Goal: Information Seeking & Learning: Learn about a topic

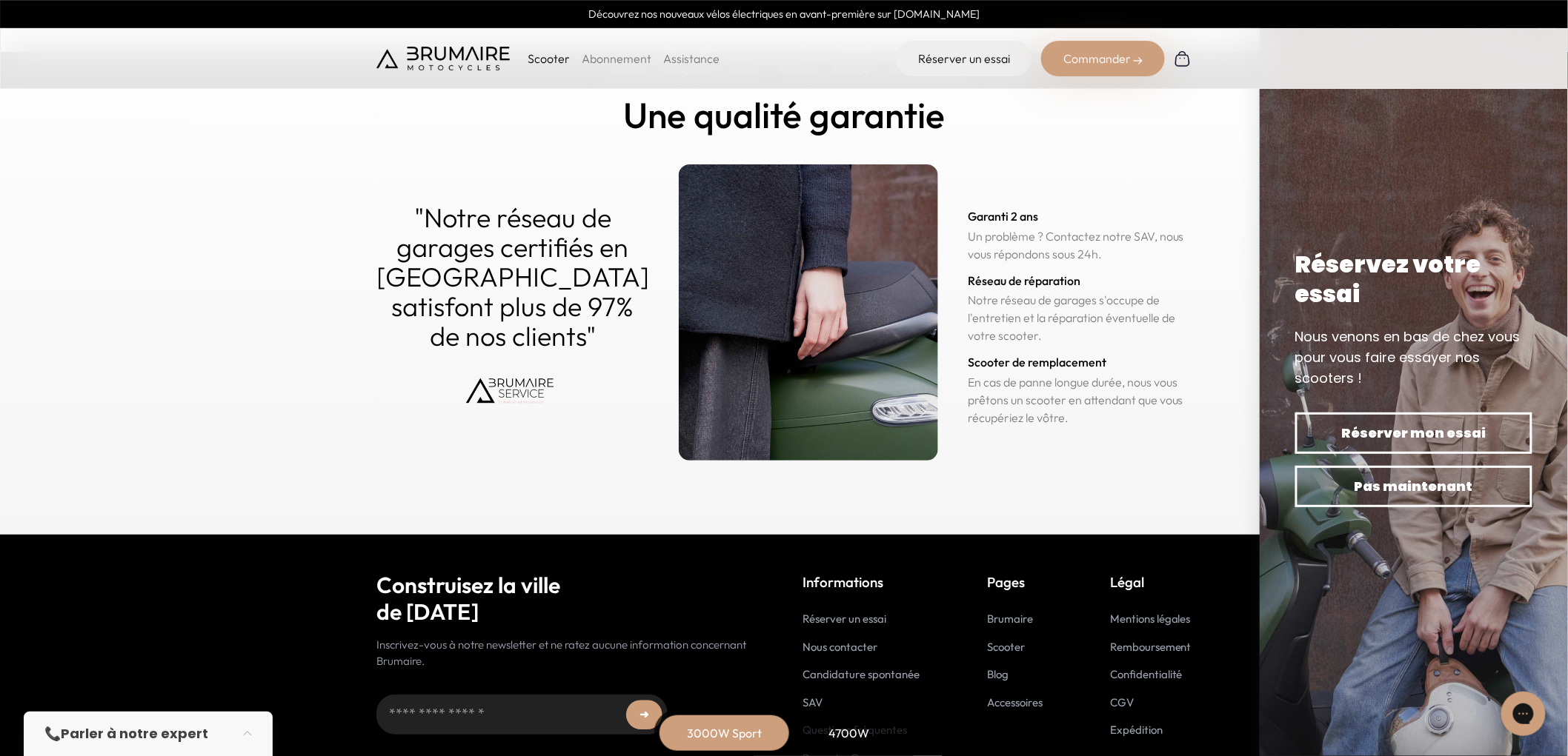
scroll to position [7220, 0]
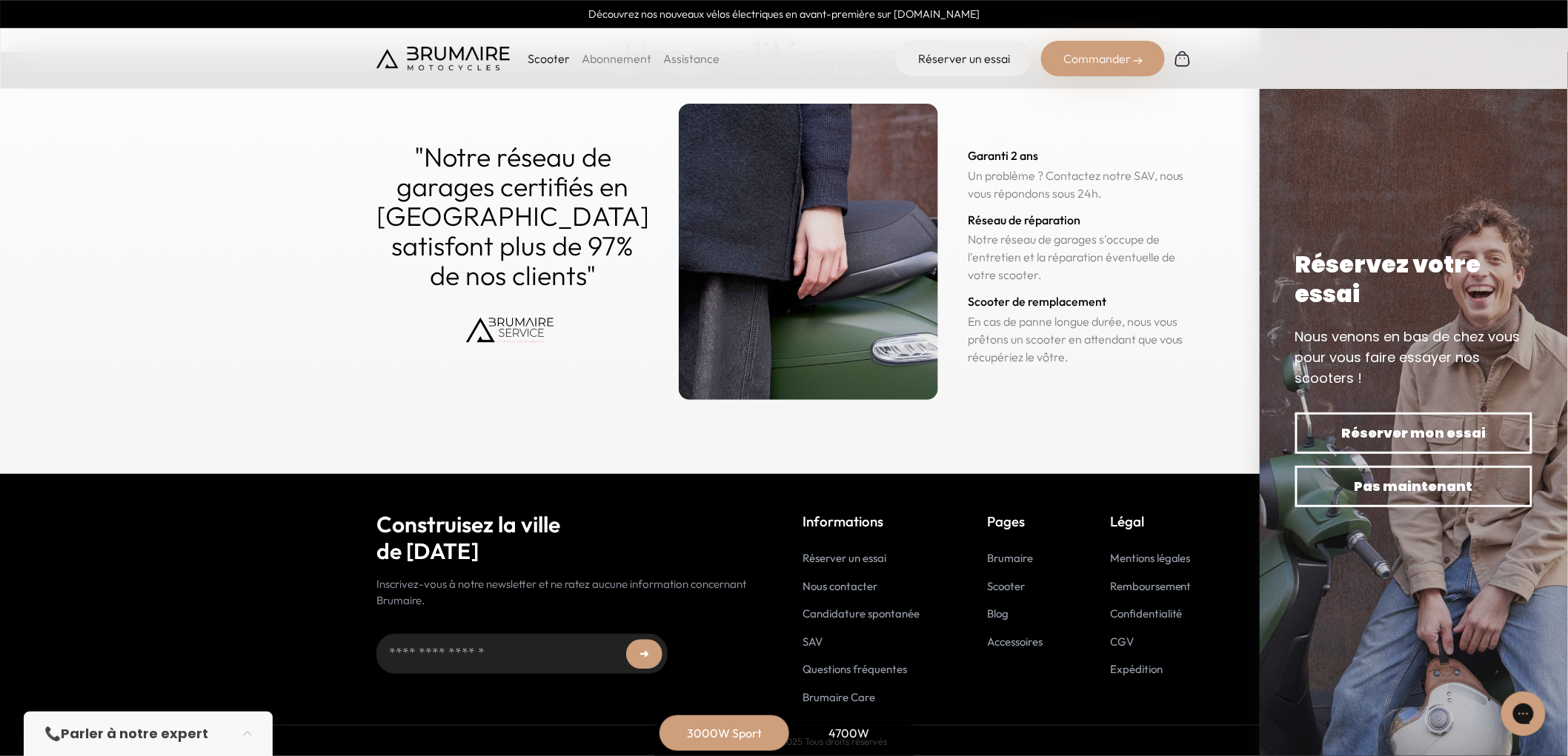
click at [1001, 615] on link "Blog" at bounding box center [998, 613] width 21 height 14
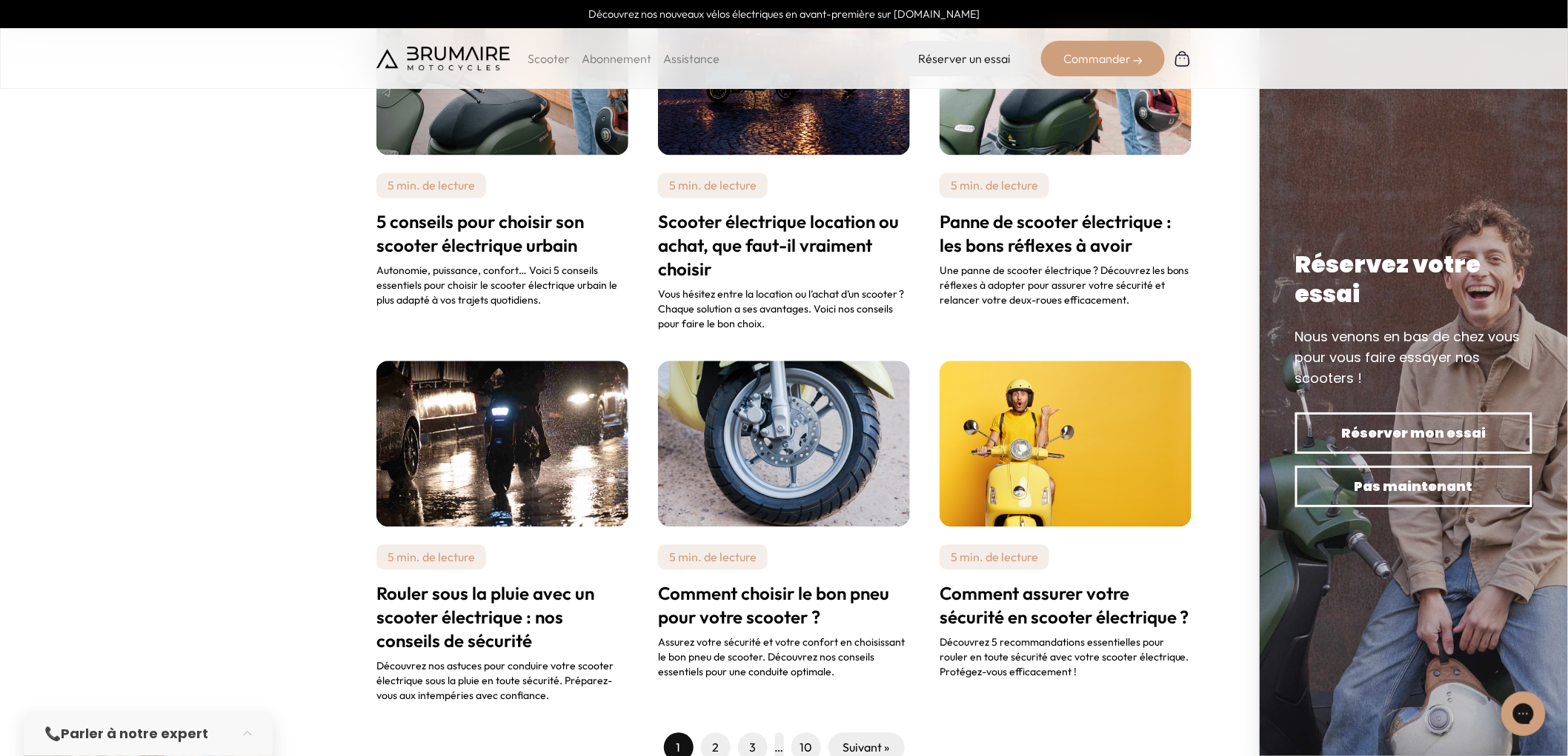
scroll to position [1234, 0]
click at [716, 738] on link "2" at bounding box center [715, 747] width 7 height 18
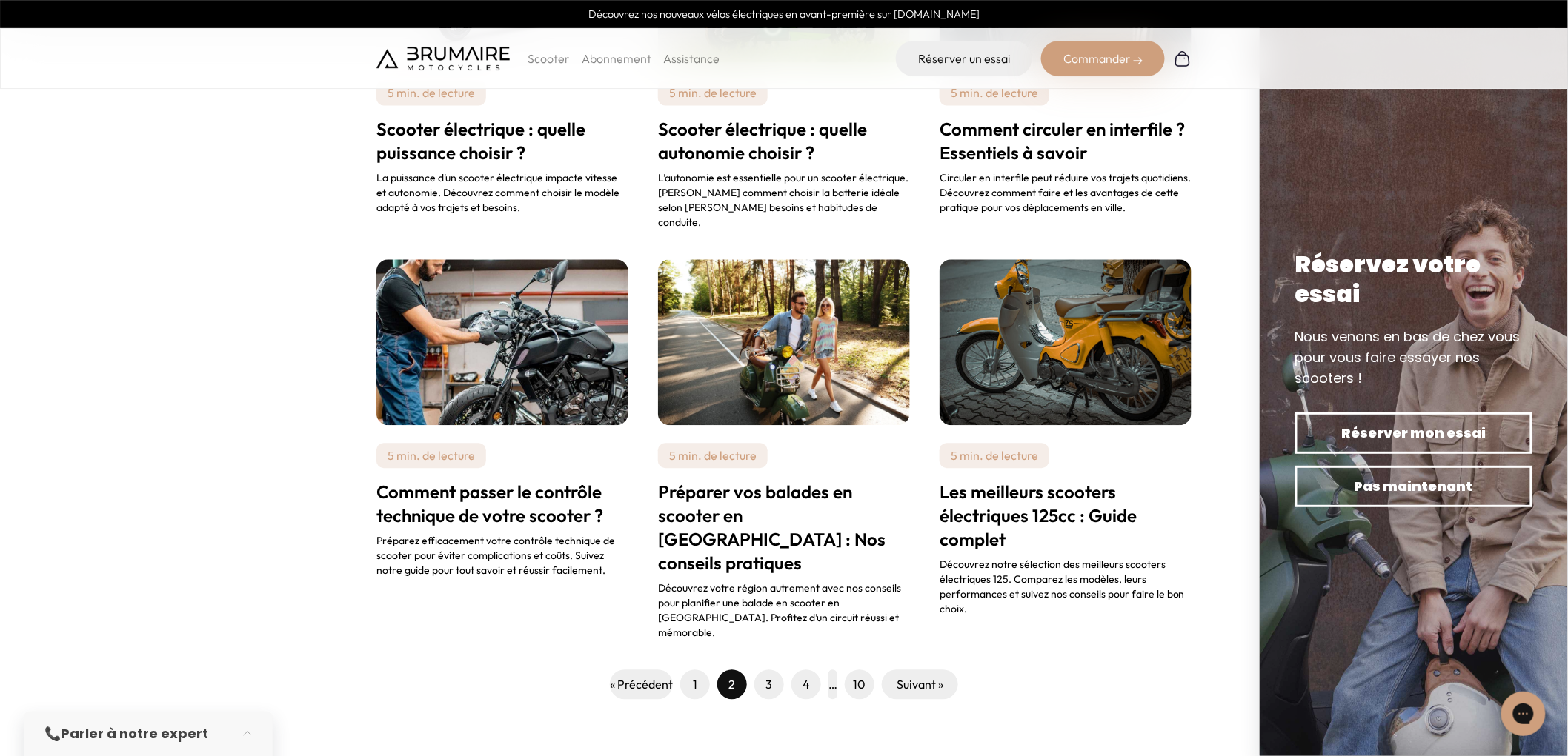
scroll to position [1316, 0]
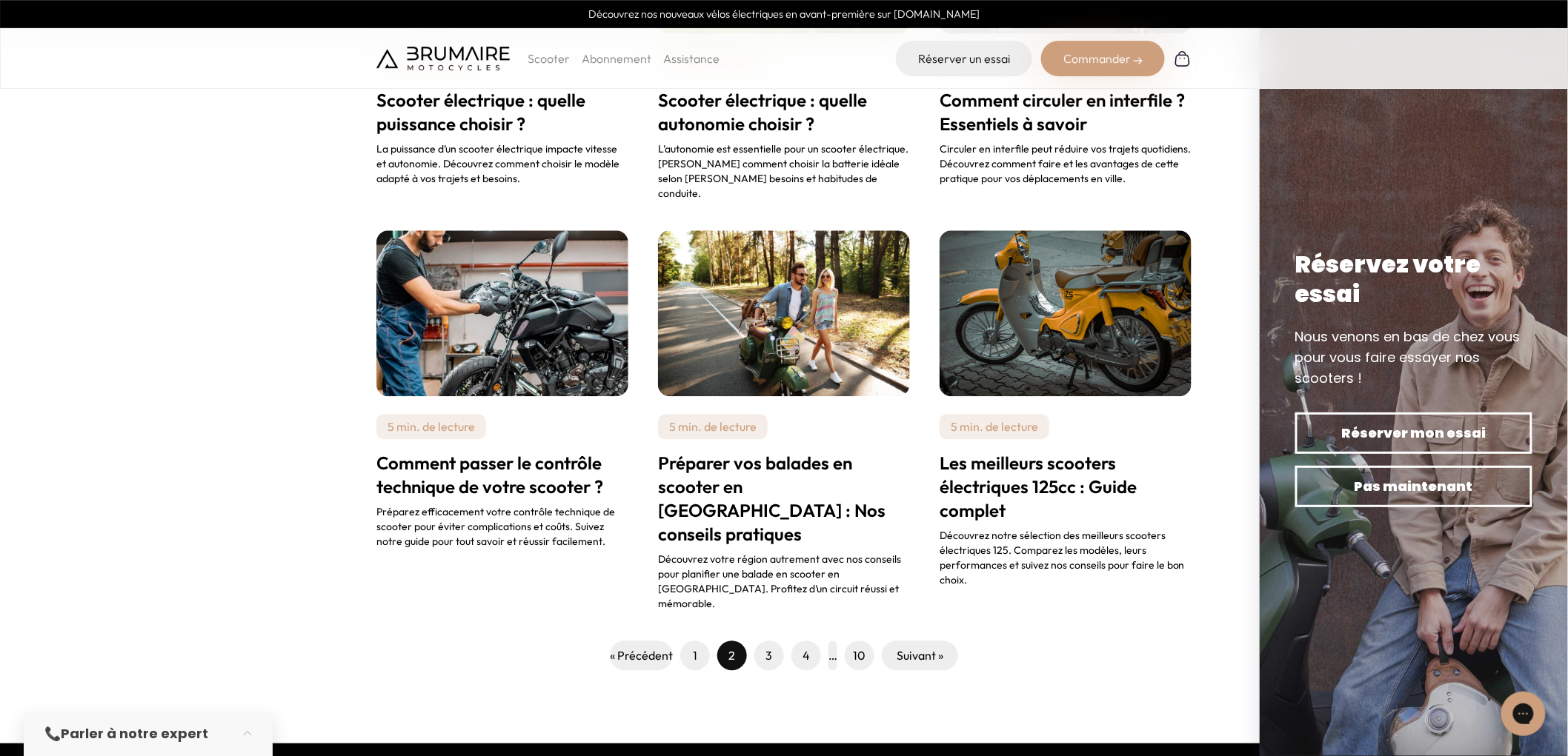
click at [770, 646] on link "3" at bounding box center [770, 655] width 7 height 18
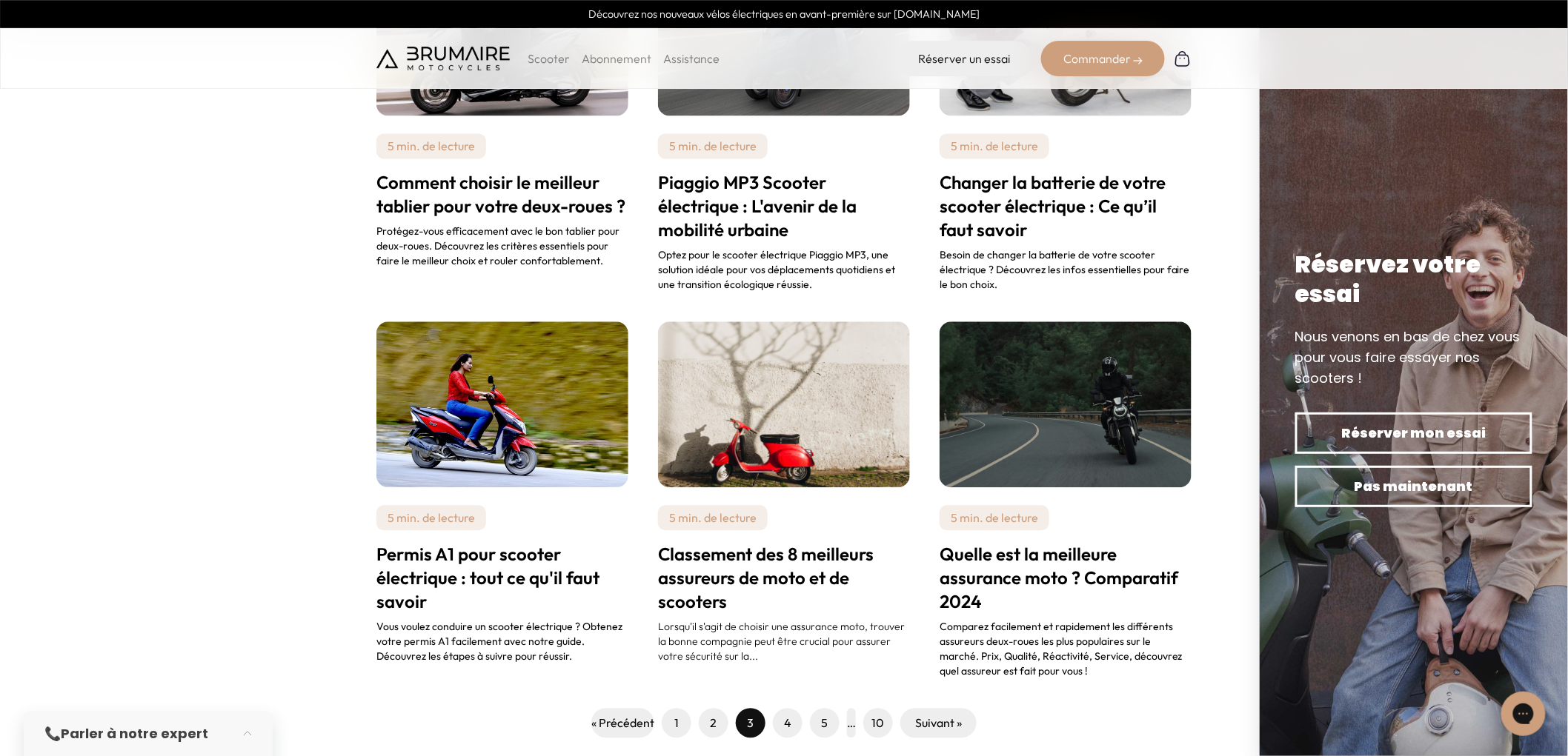
scroll to position [1573, 0]
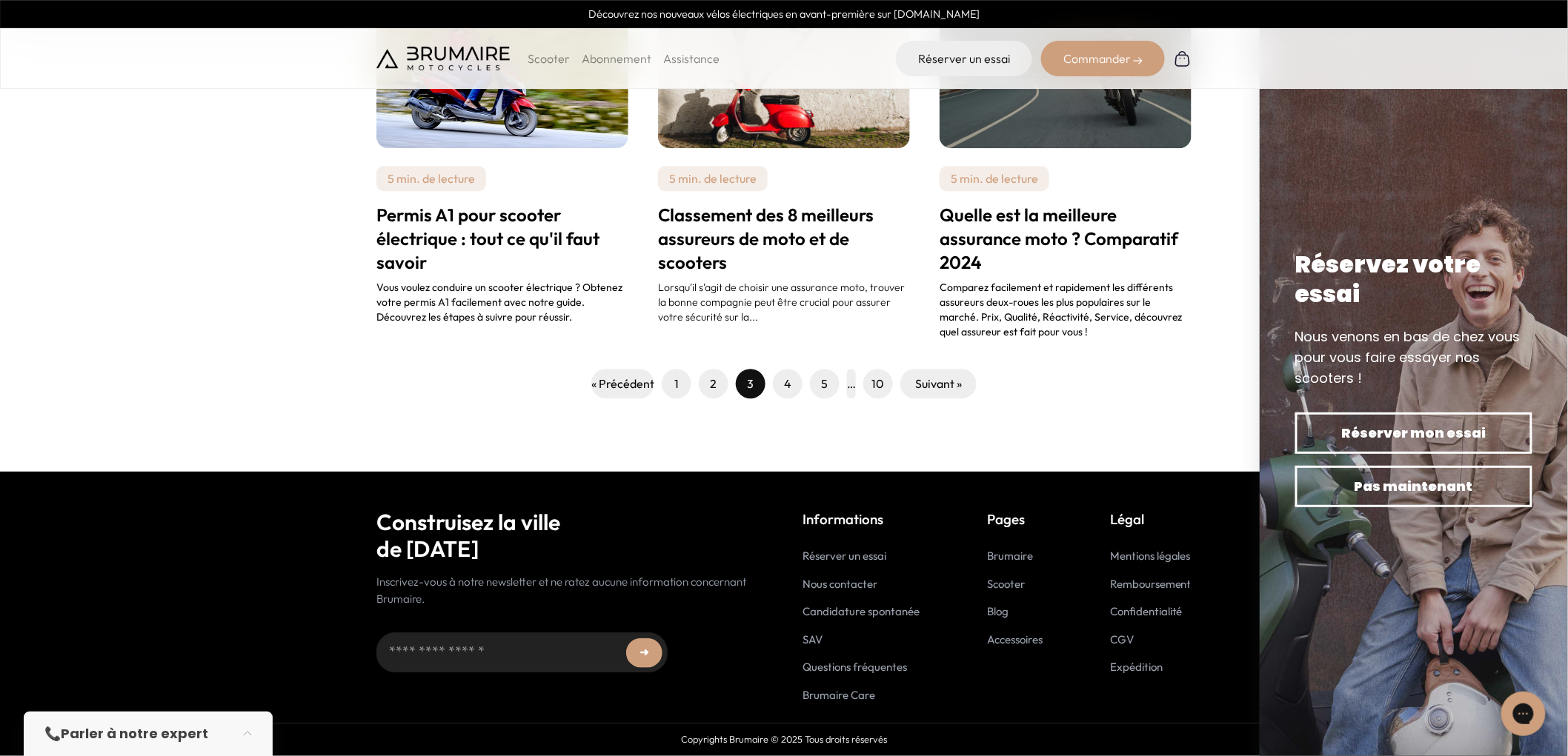
click at [780, 386] on span "4" at bounding box center [788, 383] width 30 height 30
click at [782, 387] on span "4" at bounding box center [788, 383] width 30 height 30
click at [786, 387] on link "4" at bounding box center [788, 384] width 7 height 18
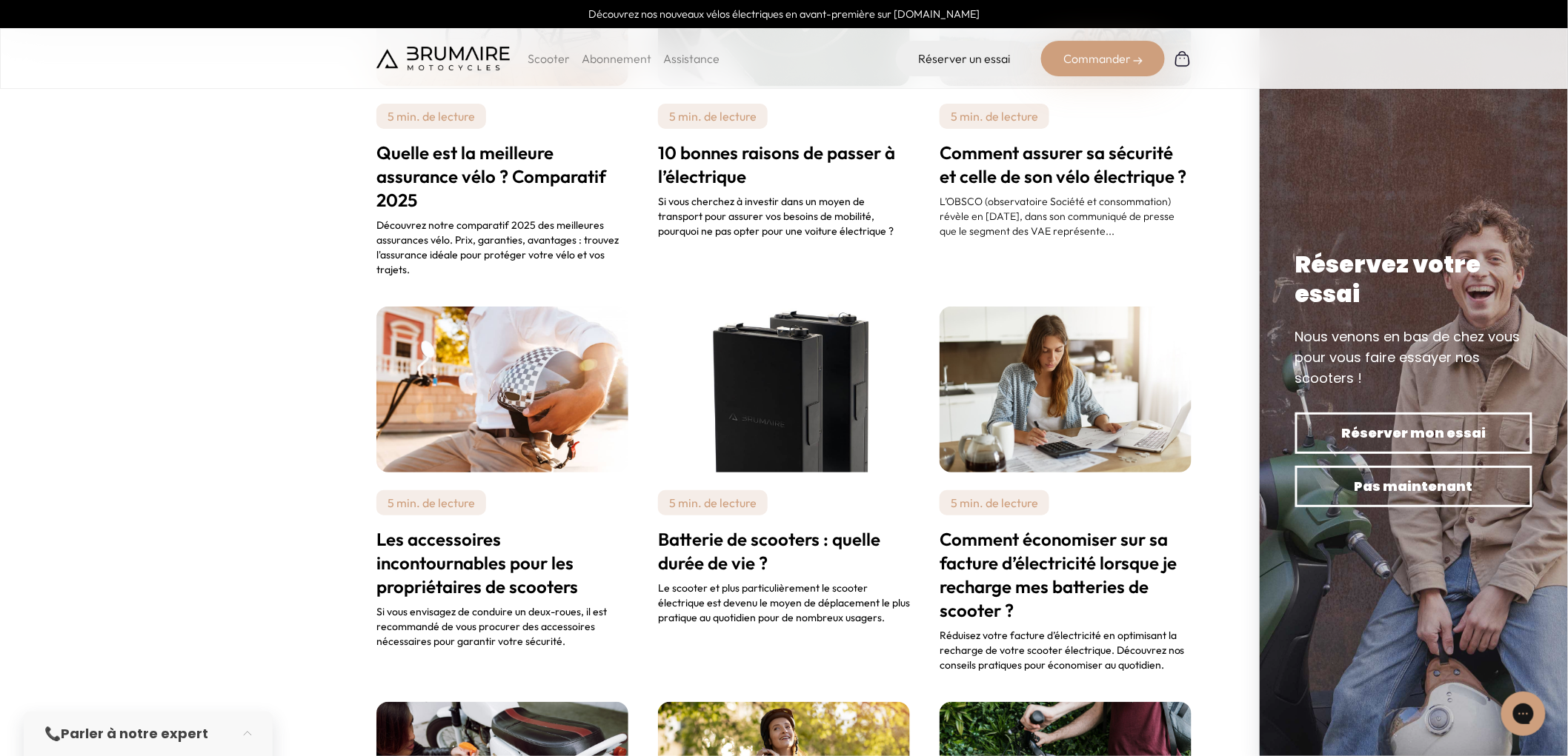
scroll to position [988, 0]
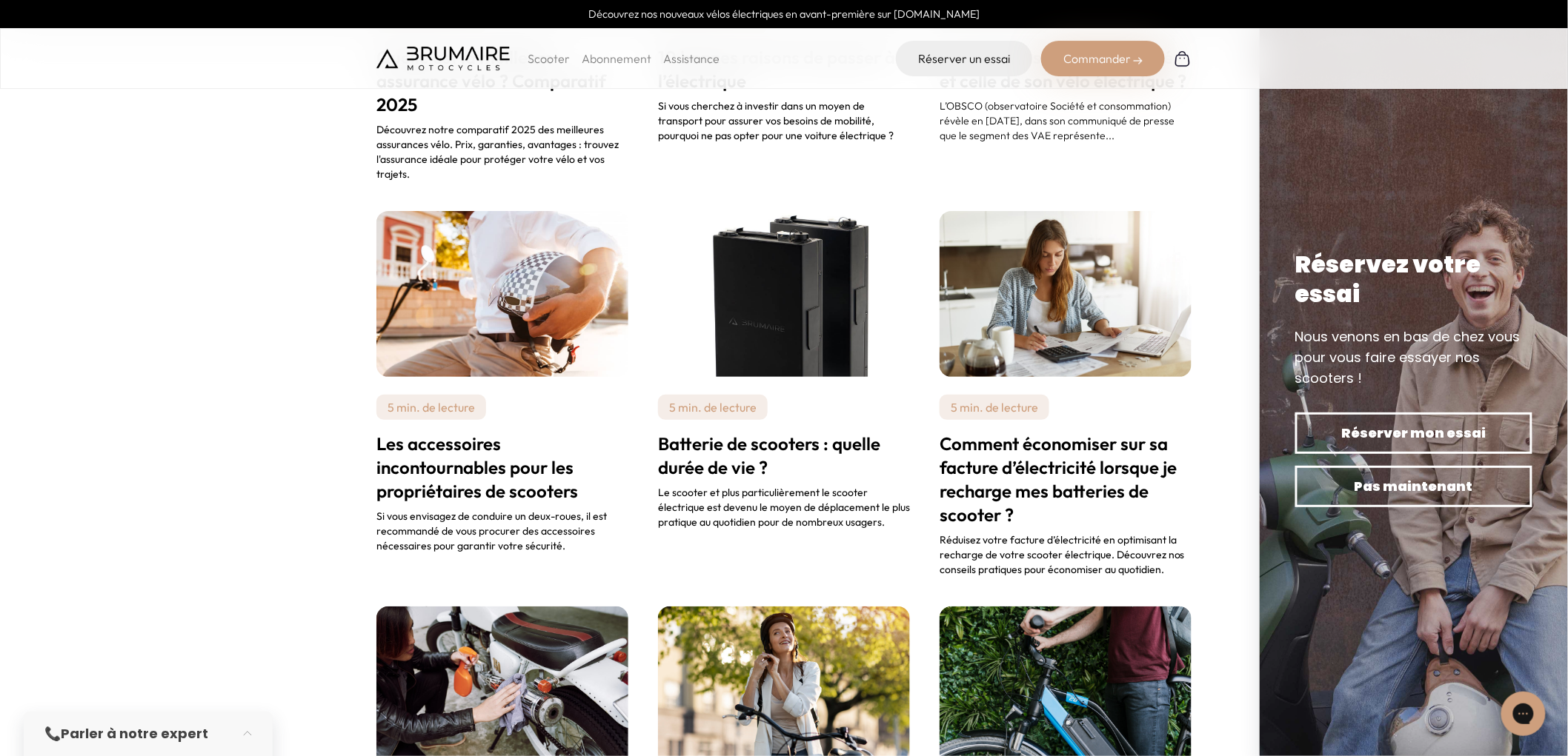
click at [515, 349] on img at bounding box center [501, 293] width 252 height 166
